Goal: Task Accomplishment & Management: Manage account settings

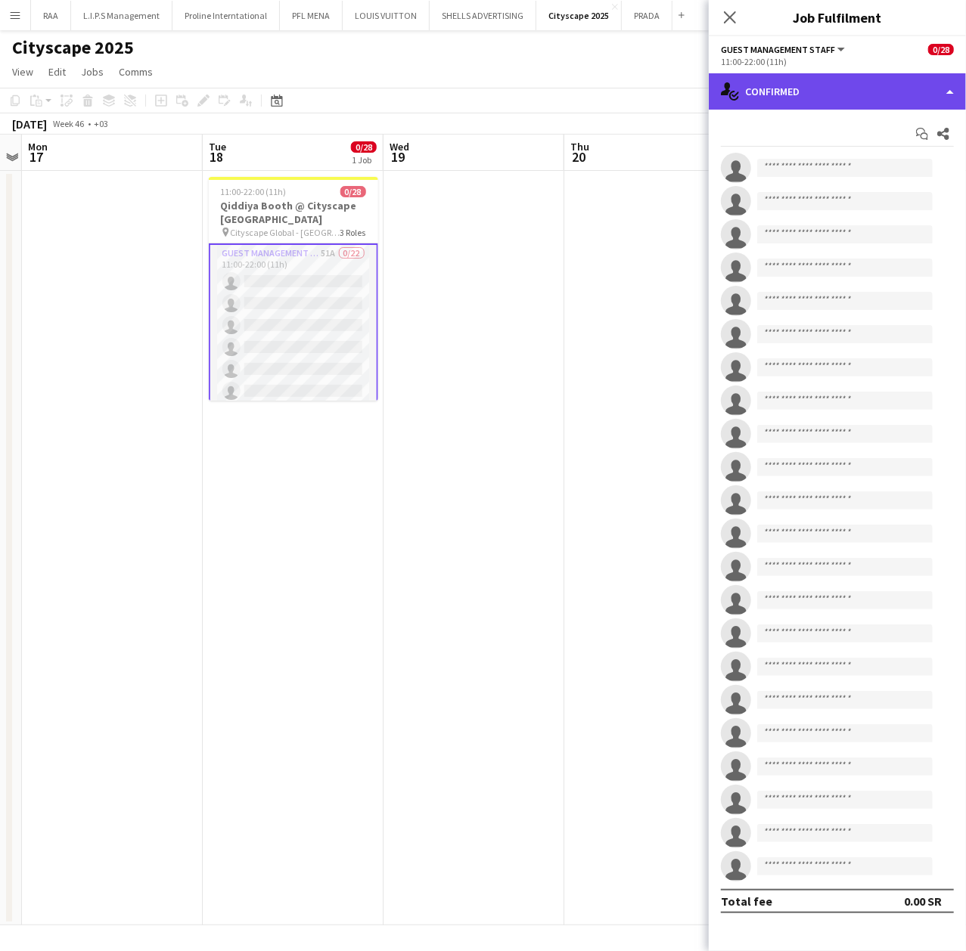
click at [772, 88] on div "single-neutral-actions-check-2 Confirmed" at bounding box center [837, 91] width 257 height 36
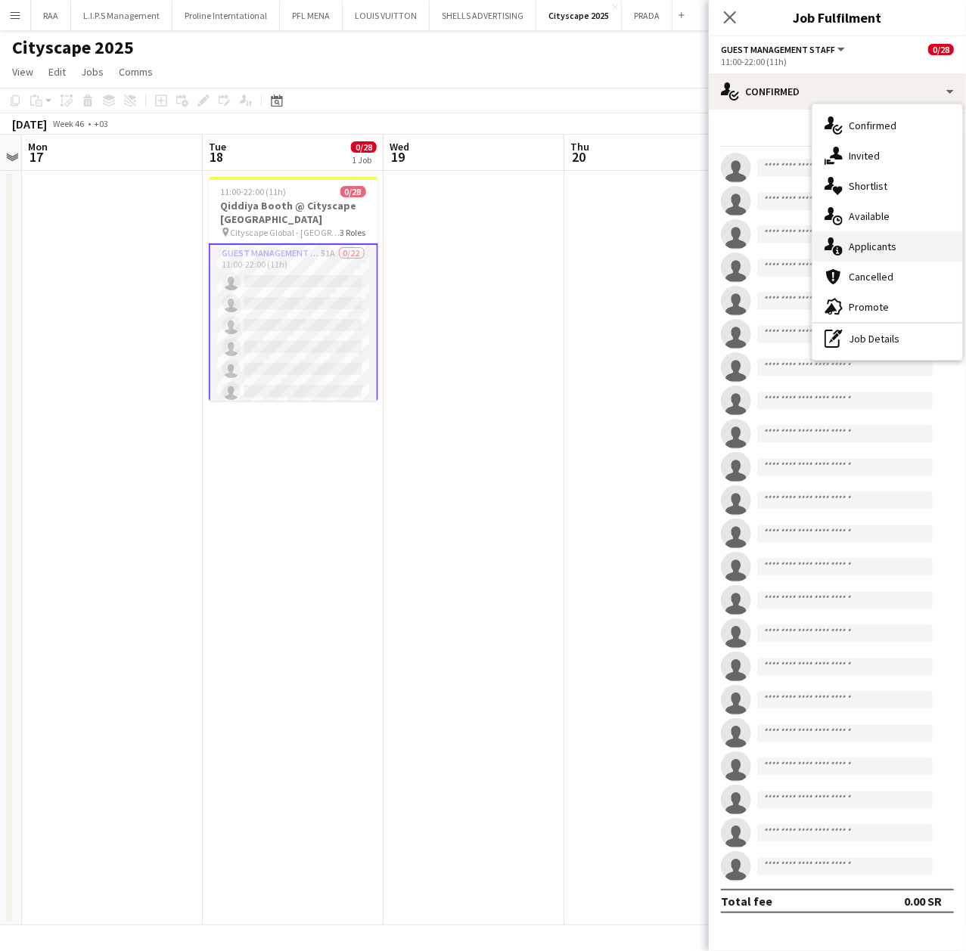
click at [894, 249] on span "Applicants" at bounding box center [872, 247] width 48 height 14
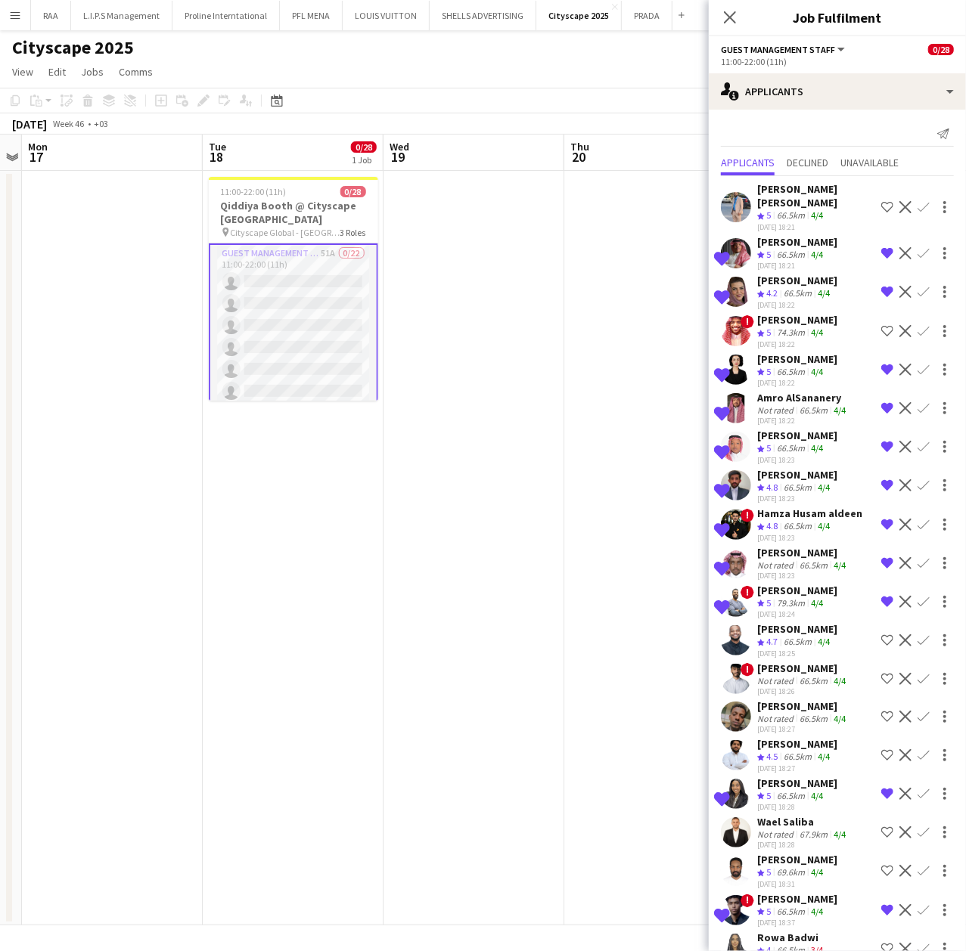
click at [802, 101] on div "single-neutral-actions-information Applicants" at bounding box center [837, 91] width 257 height 36
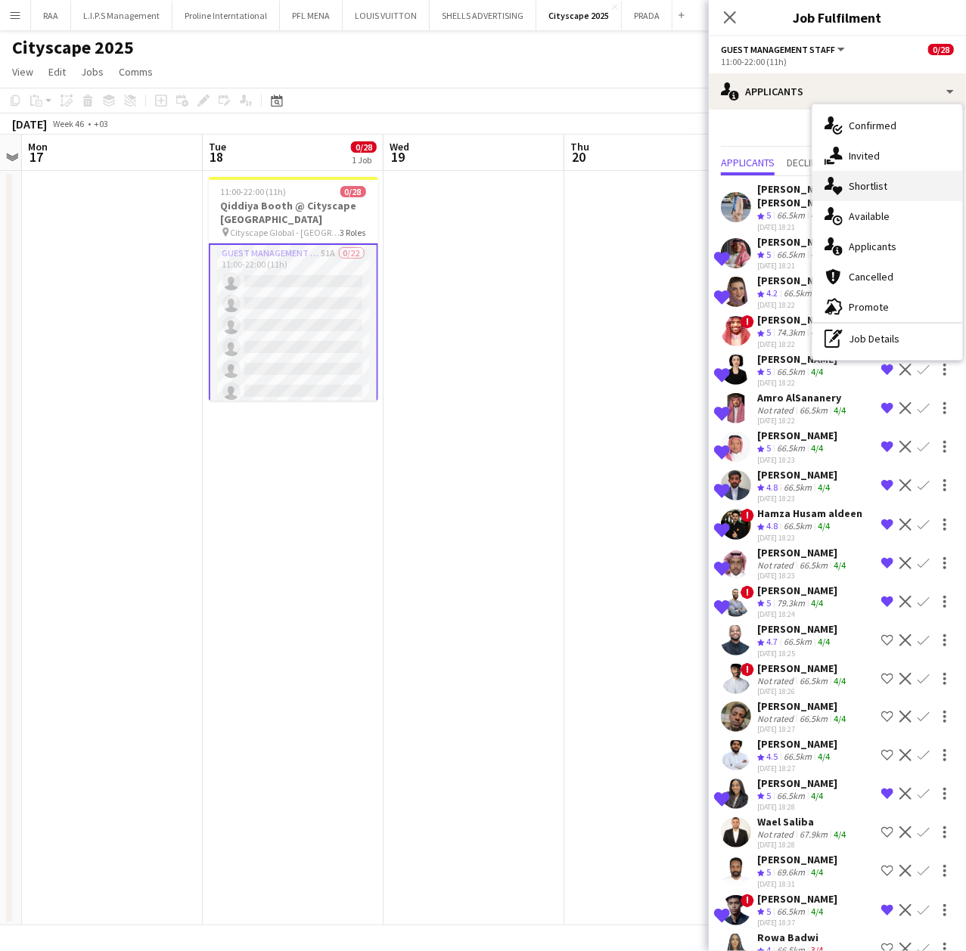
click at [879, 191] on span "Shortlist" at bounding box center [867, 186] width 39 height 14
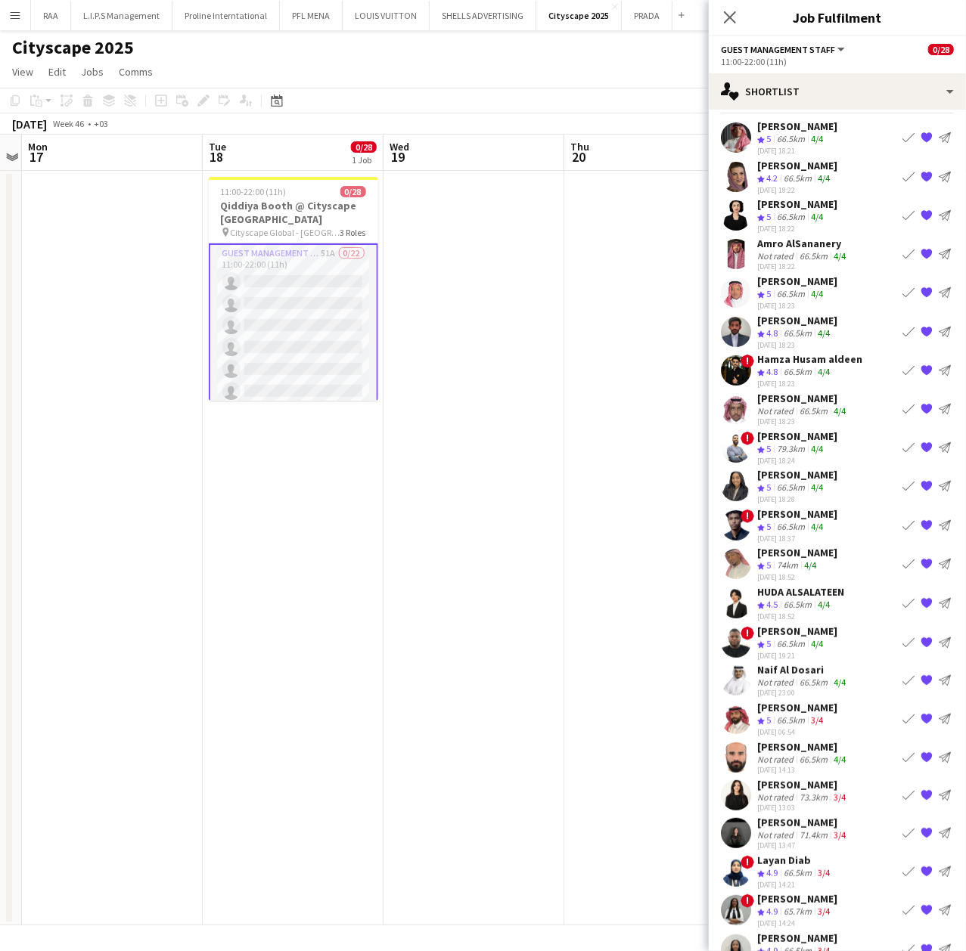
scroll to position [64, 0]
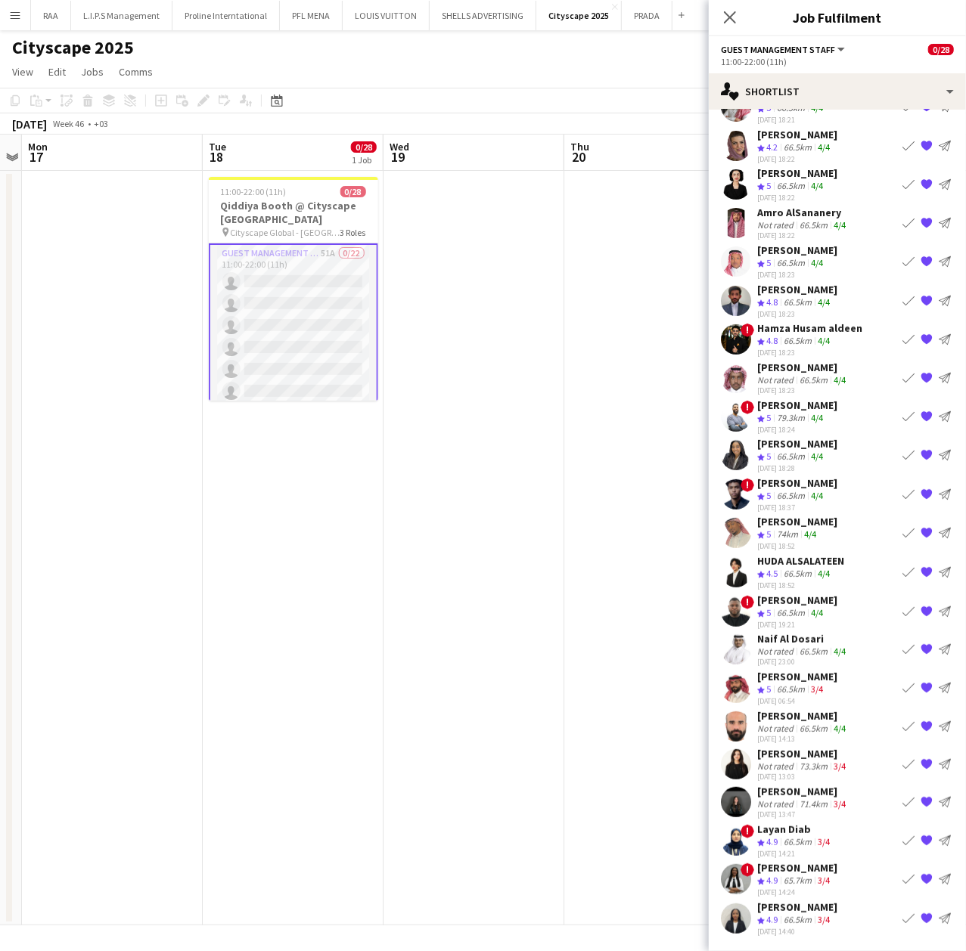
click at [746, 763] on app-user-avatar at bounding box center [736, 764] width 30 height 30
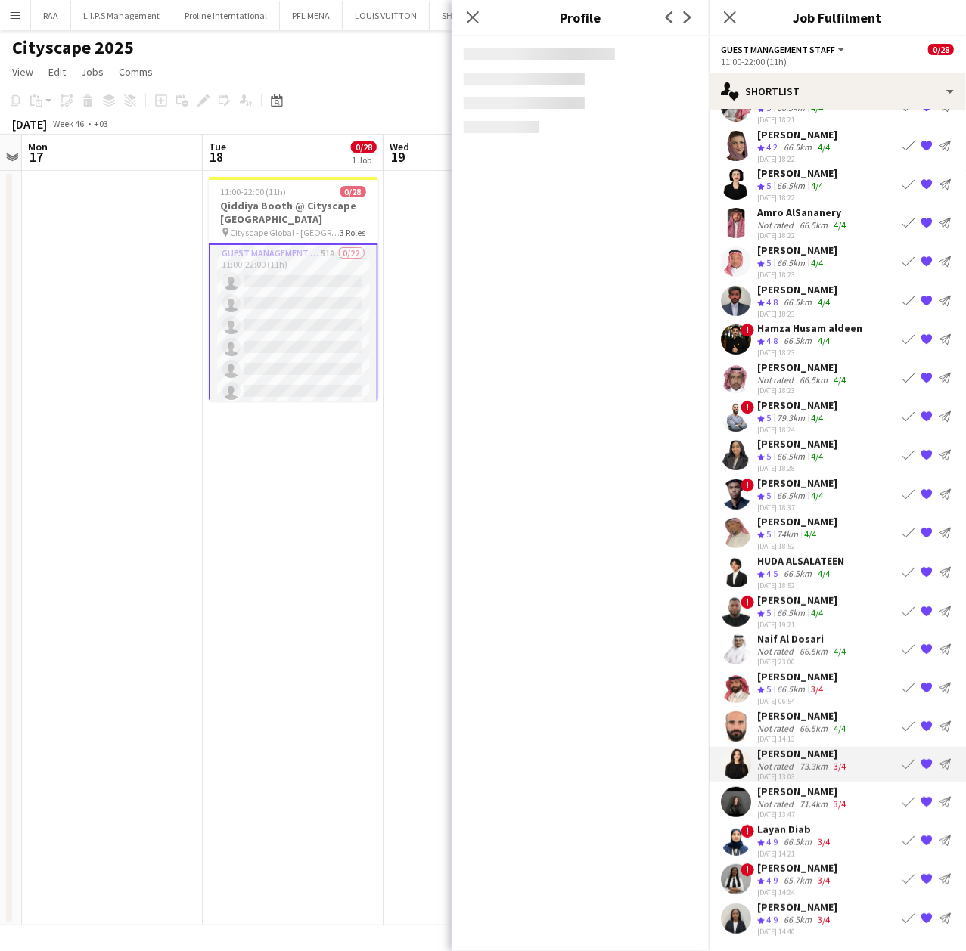
click at [746, 800] on app-user-avatar at bounding box center [736, 802] width 30 height 30
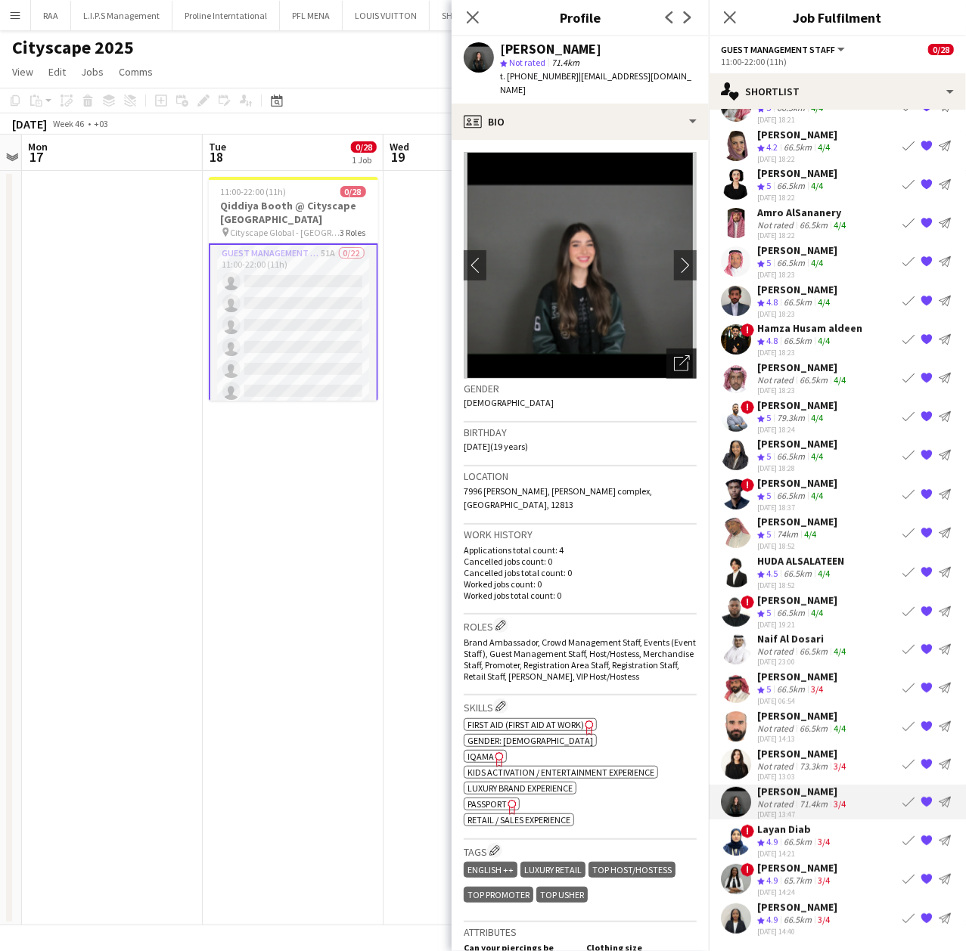
click at [674, 355] on icon "Open photos pop-in" at bounding box center [682, 363] width 16 height 16
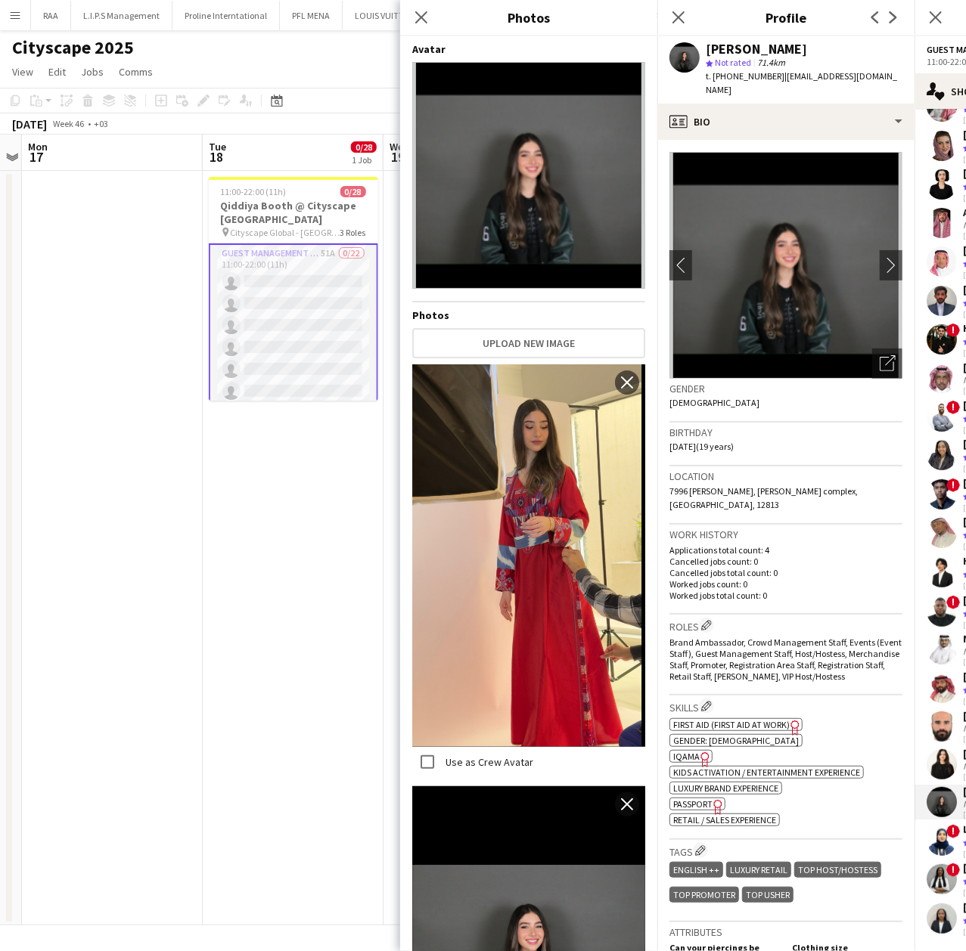
click at [797, 433] on div "Birthday [DEMOGRAPHIC_DATA] (19 years)" at bounding box center [785, 445] width 233 height 44
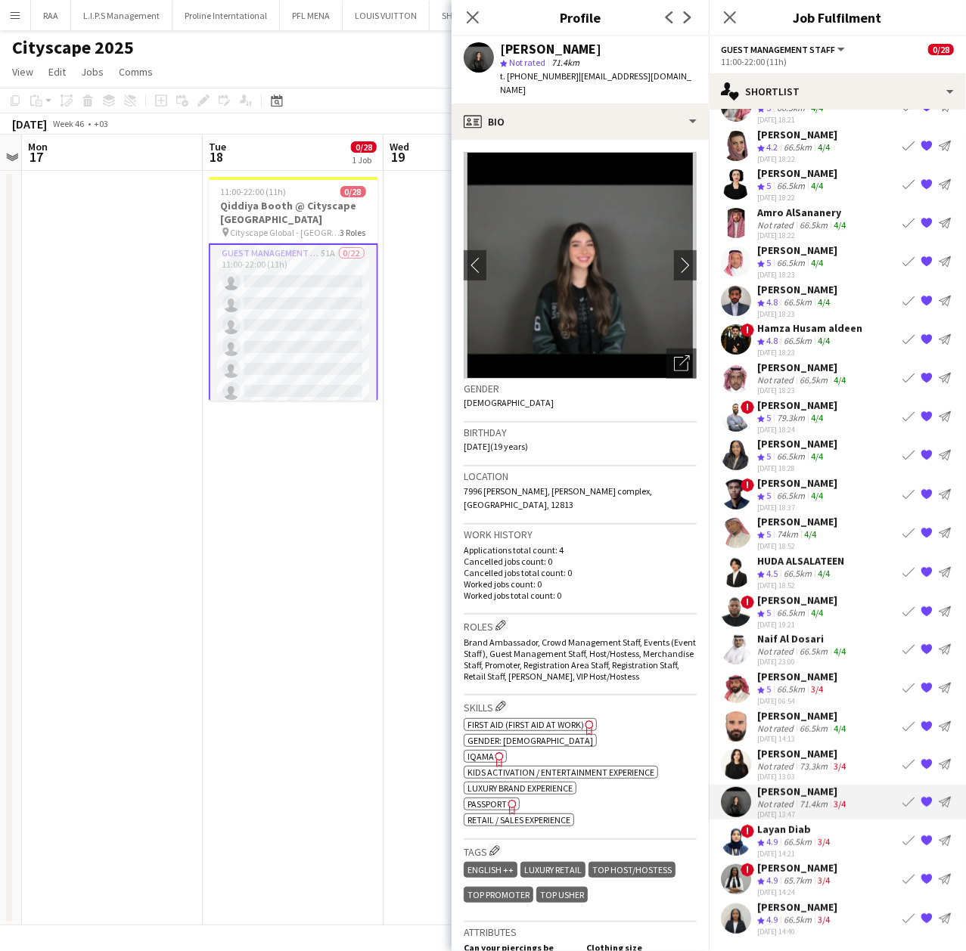
click at [496, 752] on icon "Freelancer has uploaded a photo validation of skill. Click to see" at bounding box center [499, 760] width 16 height 16
click at [669, 364] on div "Open photos pop-in" at bounding box center [681, 364] width 30 height 30
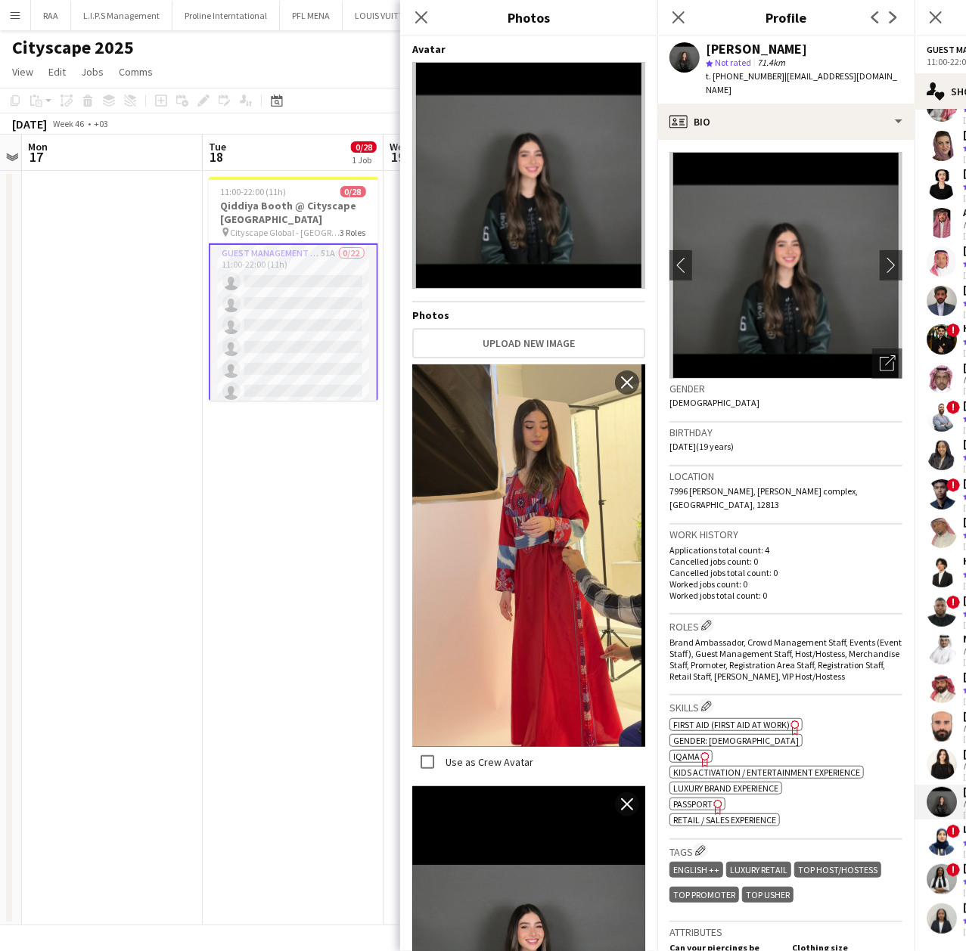
click at [809, 426] on h3 "Birthday" at bounding box center [785, 433] width 233 height 14
